Goal: Transaction & Acquisition: Purchase product/service

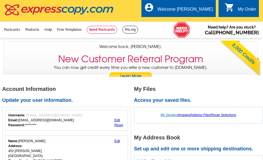
click at [167, 115] on link "My Designs" at bounding box center [169, 115] width 17 height 4
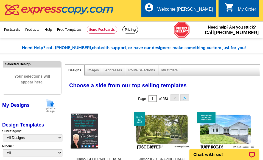
click at [50, 106] on img at bounding box center [50, 106] width 14 height 14
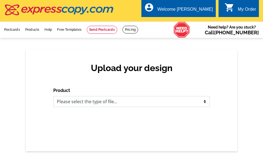
click at [114, 102] on select "Please select the type of file... Postcards Business Cards Letters and flyers G…" at bounding box center [131, 101] width 157 height 11
select select "1"
click at [53, 97] on select "Please select the type of file... Postcards Business Cards Letters and flyers G…" at bounding box center [131, 101] width 157 height 11
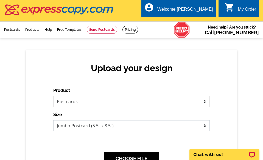
click at [110, 125] on select "Jumbo Postcard (5.5" x 8.5") Regular Postcard (4.25" x 5.6") Panoramic Postcard…" at bounding box center [131, 125] width 157 height 11
click at [53, 121] on select "Jumbo Postcard (5.5" x 8.5") Regular Postcard (4.25" x 5.6") Panoramic Postcard…" at bounding box center [131, 125] width 157 height 11
click at [145, 154] on button "CHOOSE FILE" at bounding box center [131, 158] width 54 height 13
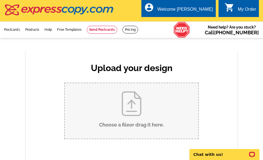
click at [129, 109] on input "Choose a file or drag it here ." at bounding box center [132, 111] width 134 height 56
type input "C:\fakepath\JL Jumbo 200 South River Rd.pdf"
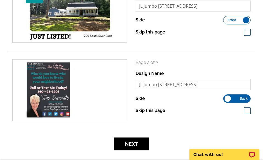
scroll to position [137, 0]
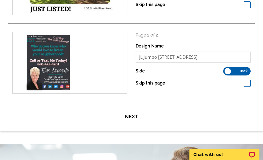
click at [136, 114] on button "Next" at bounding box center [132, 116] width 36 height 13
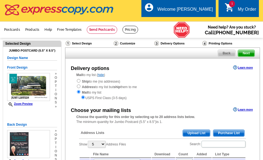
click at [195, 132] on span "Upload List" at bounding box center [196, 133] width 27 height 7
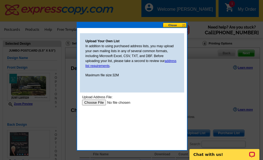
click at [98, 103] on input "file" at bounding box center [117, 103] width 70 height 6
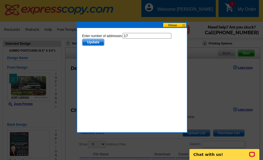
click at [93, 42] on span "Update" at bounding box center [93, 42] width 22 height 7
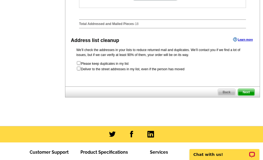
click at [248, 96] on span "Next" at bounding box center [246, 92] width 16 height 7
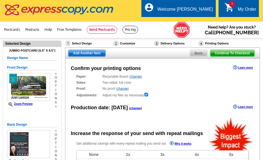
radio input "false"
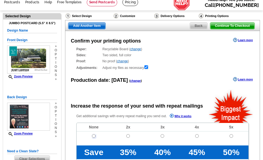
click at [94, 136] on input "radio" at bounding box center [94, 136] width 4 height 4
radio input "true"
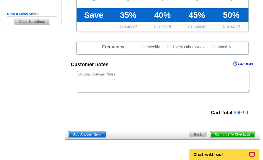
scroll to position [0, 0]
click at [220, 136] on span "Continue To Checkout" at bounding box center [233, 134] width 44 height 7
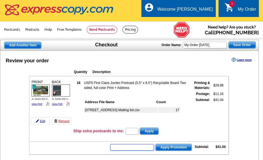
click at [115, 147] on input "text" at bounding box center [132, 147] width 44 height 7
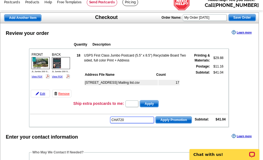
type input "CHAT20"
click at [173, 119] on span "Apply Promotion" at bounding box center [174, 120] width 36 height 7
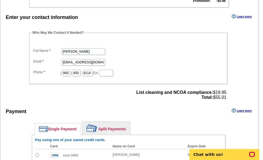
scroll to position [192, 0]
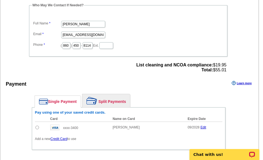
click at [37, 127] on input "radio" at bounding box center [37, 128] width 4 height 4
radio input "true"
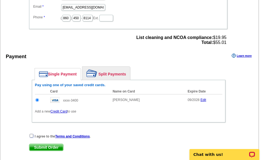
drag, startPoint x: 31, startPoint y: 136, endPoint x: 45, endPoint y: 139, distance: 13.8
click at [33, 136] on input "checkbox" at bounding box center [32, 136] width 4 height 4
checkbox input "true"
click at [42, 147] on span "Submit Order" at bounding box center [46, 147] width 34 height 7
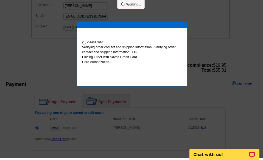
scroll to position [218, 0]
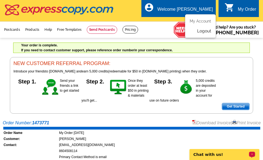
click at [207, 31] on link "Logout" at bounding box center [204, 31] width 14 height 5
